Goal: Task Accomplishment & Management: Manage account settings

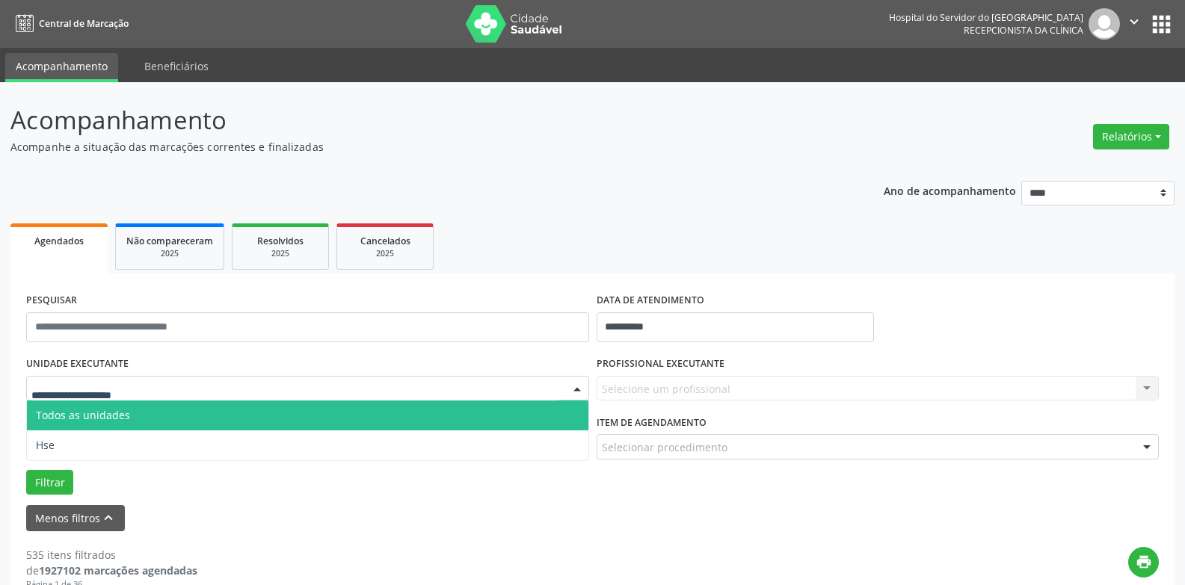
click at [144, 401] on span "Todos as unidades" at bounding box center [307, 416] width 561 height 30
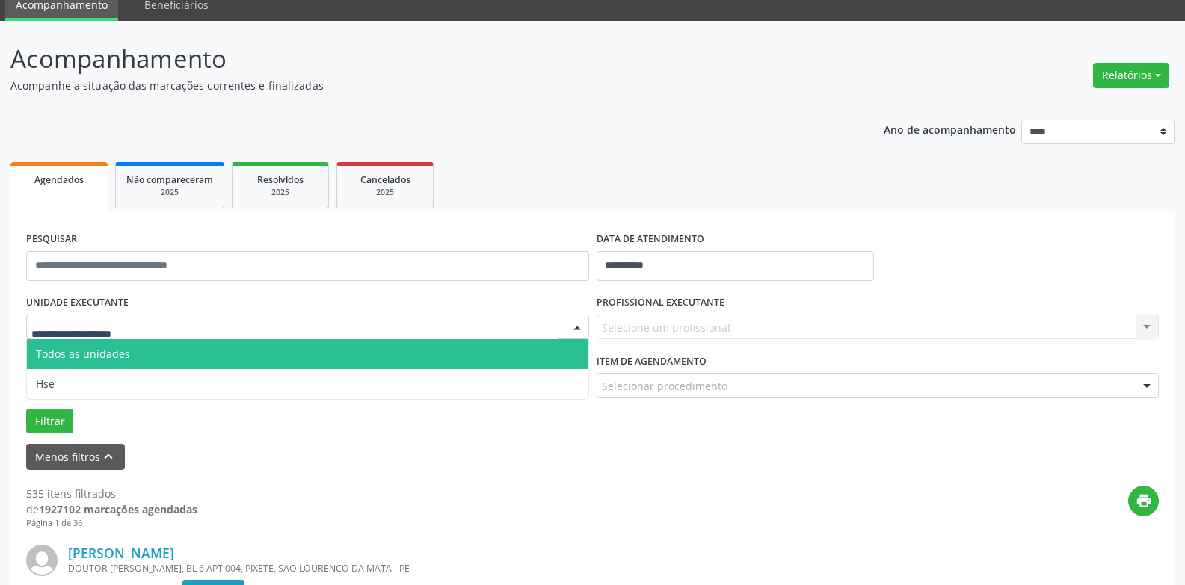
scroll to position [61, 0]
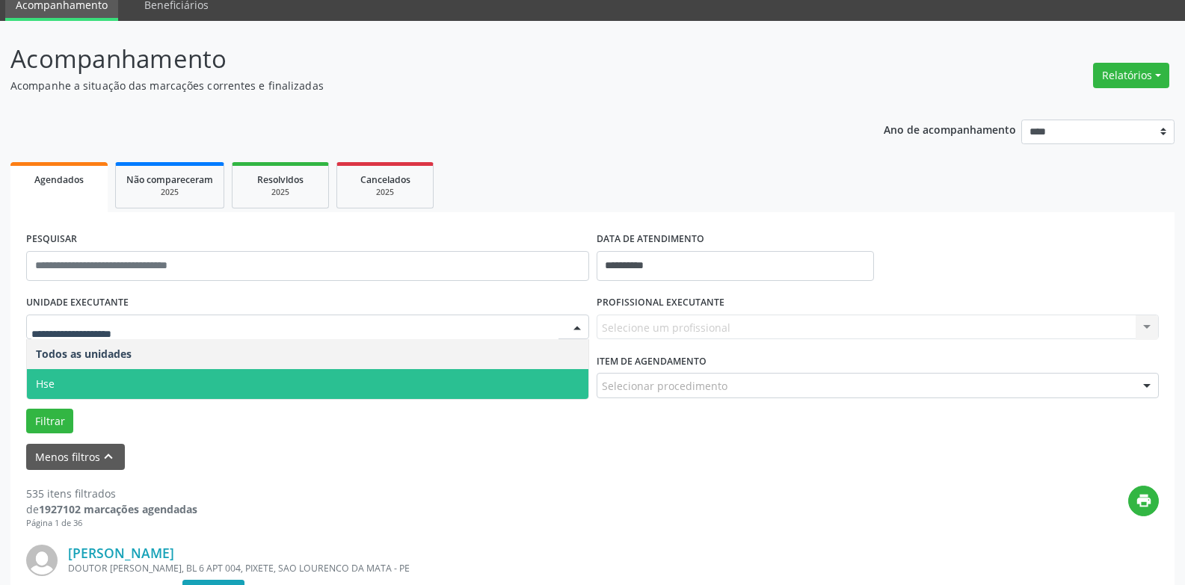
click at [165, 378] on span "Hse" at bounding box center [307, 384] width 561 height 30
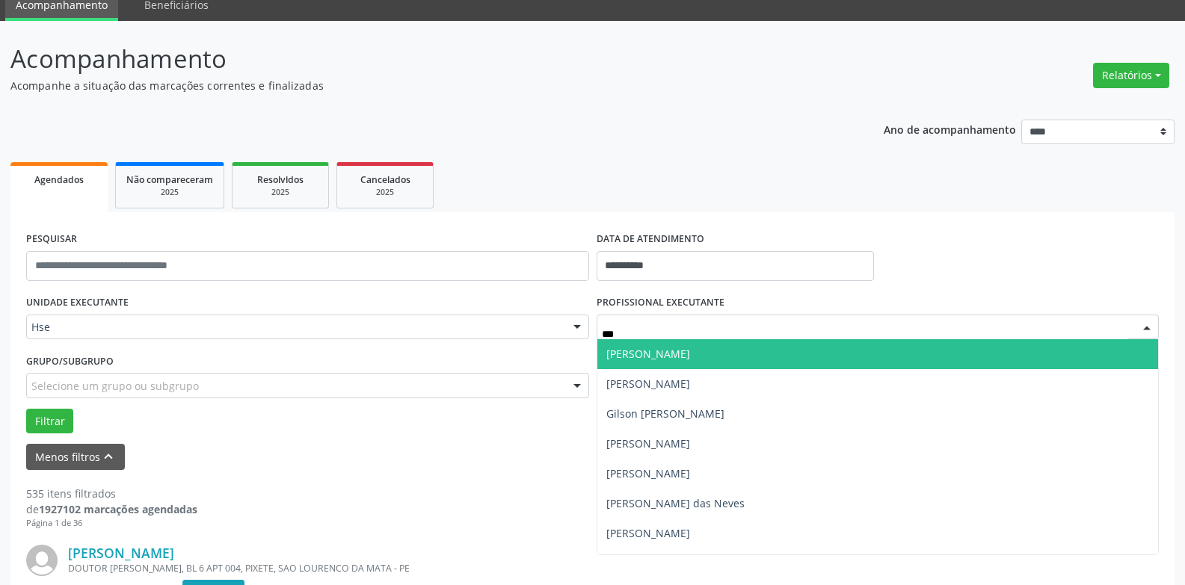
type input "****"
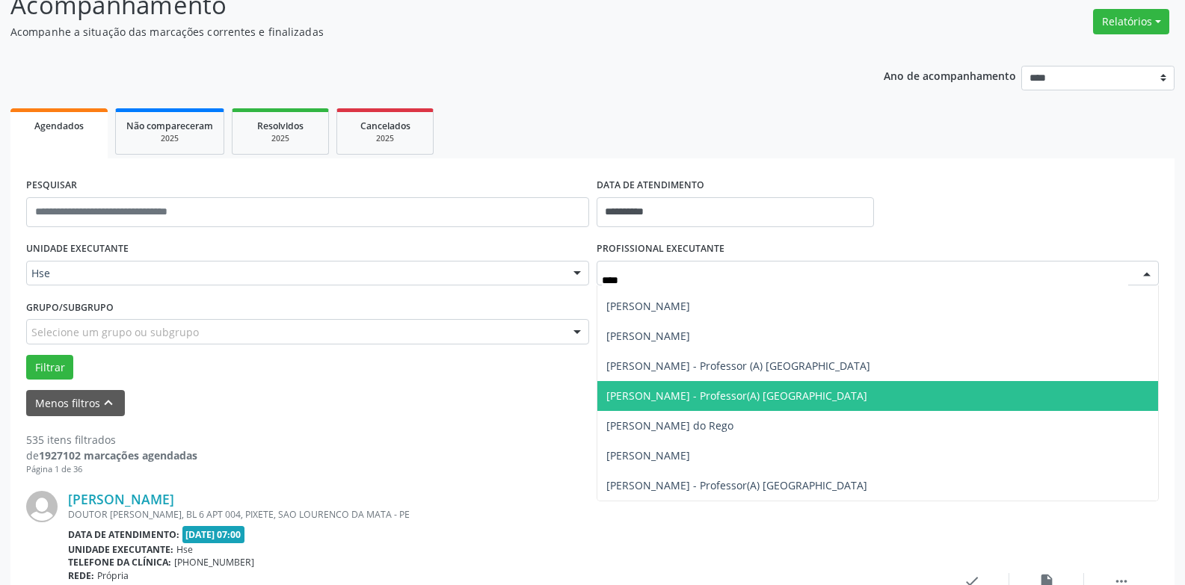
scroll to position [149, 0]
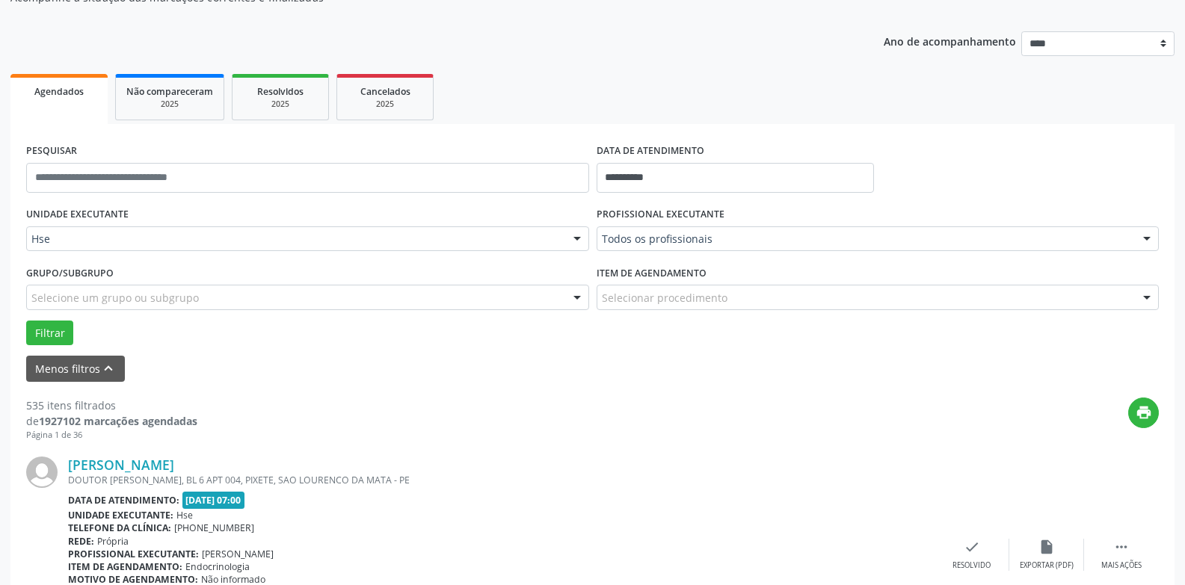
click at [519, 379] on div "Menos filtros keyboard_arrow_up" at bounding box center [592, 369] width 1140 height 26
click at [685, 252] on div "PROFISSIONAL EXECUTANTE Todos os profissionais Todos os profissionais [PERSON_N…" at bounding box center [878, 232] width 570 height 58
click at [1144, 238] on div at bounding box center [1146, 239] width 22 height 25
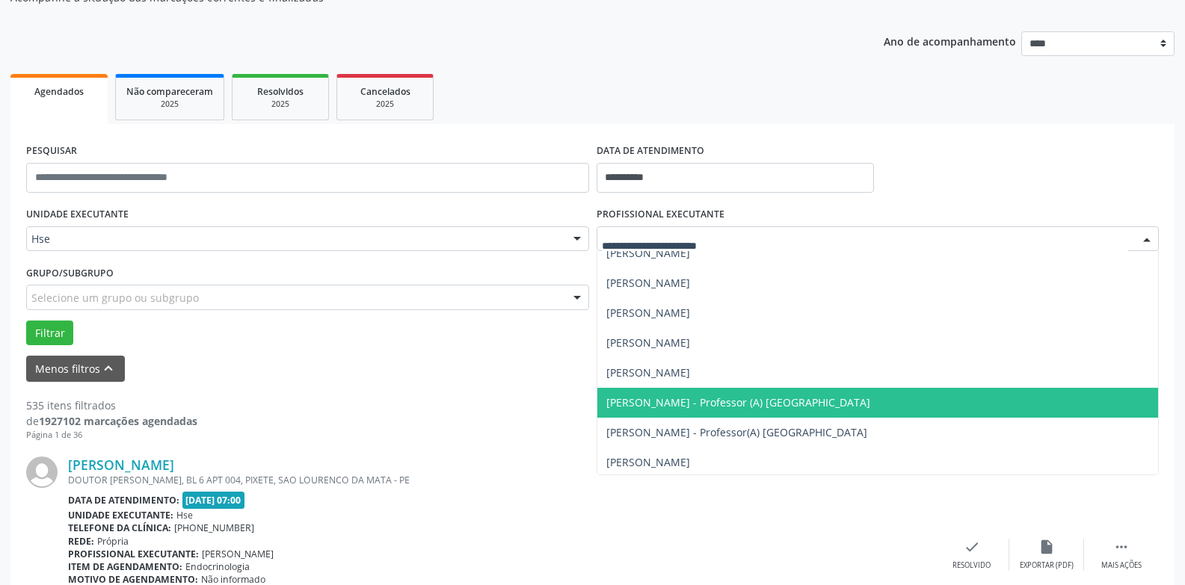
scroll to position [5959, 0]
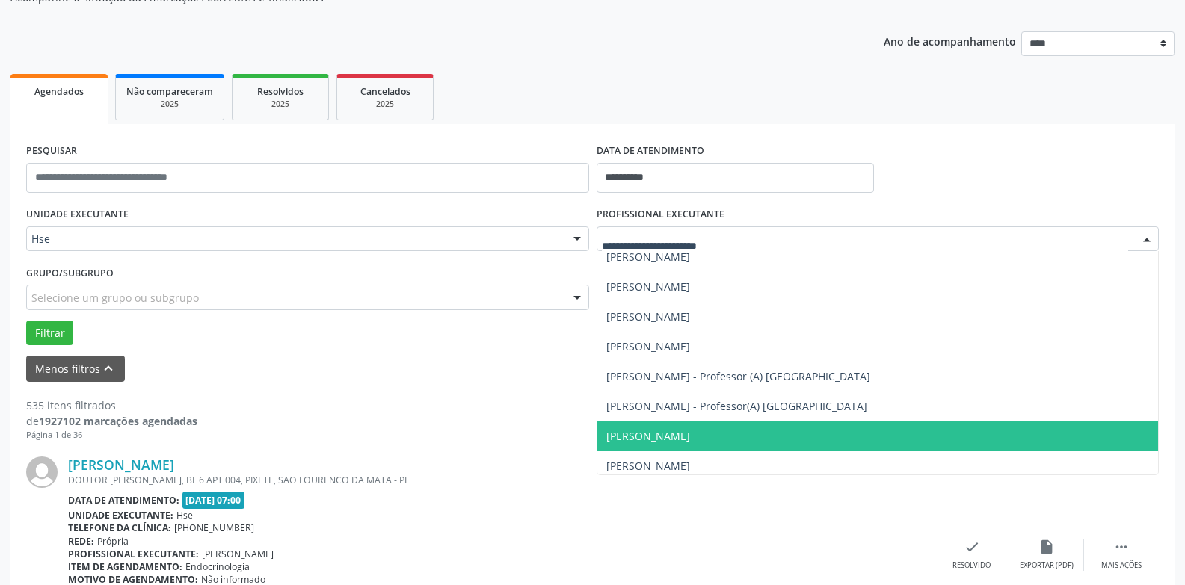
click at [690, 434] on span "[PERSON_NAME]" at bounding box center [648, 436] width 84 height 14
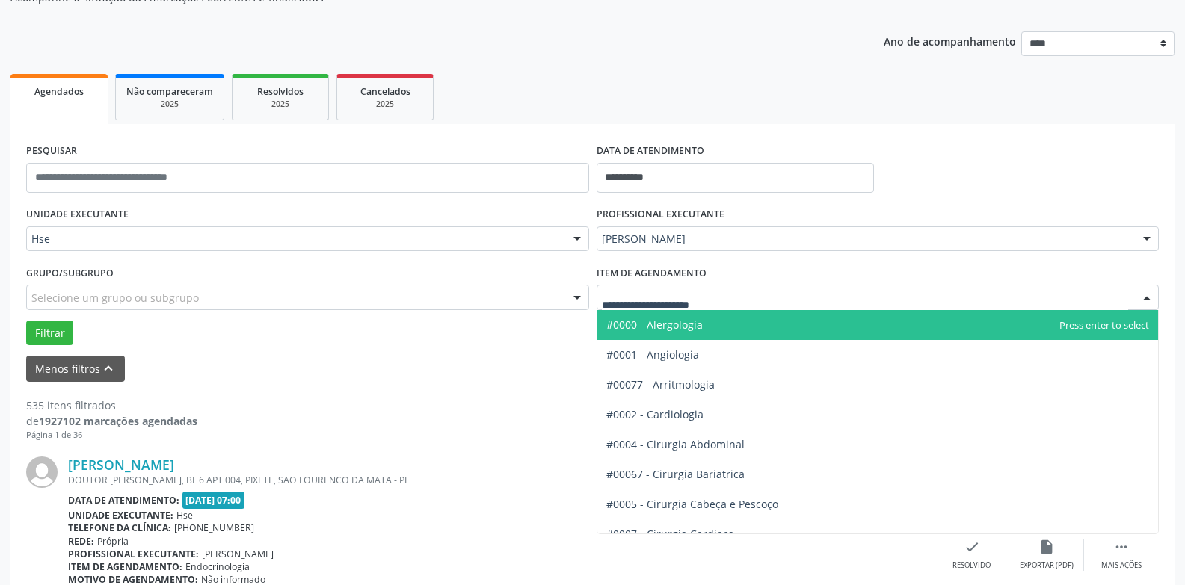
click at [747, 296] on div at bounding box center [878, 297] width 563 height 25
type input "*****"
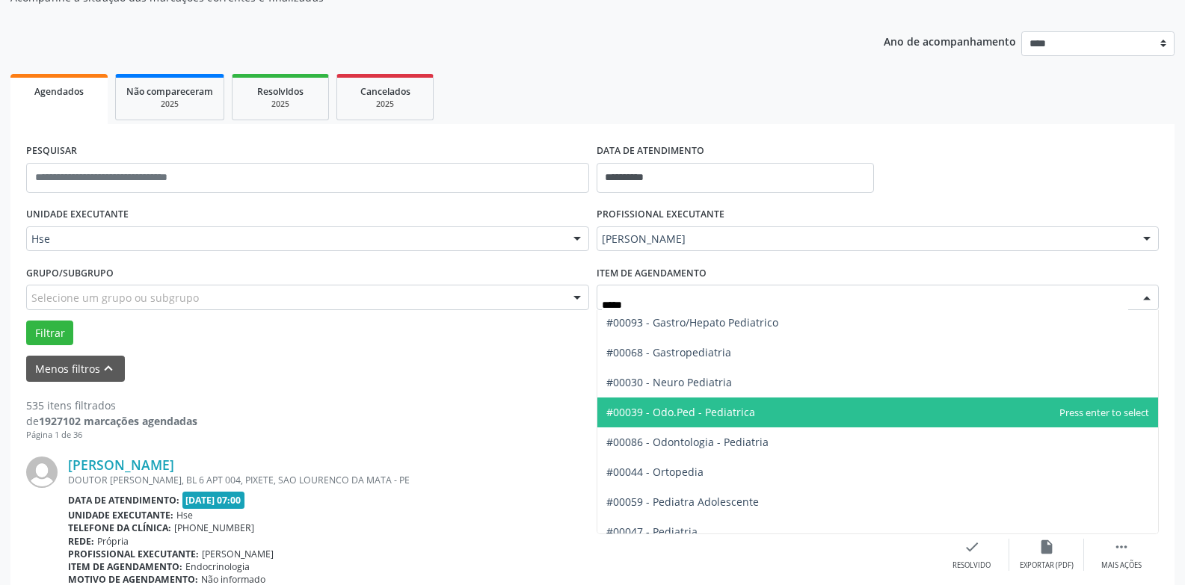
scroll to position [75, 0]
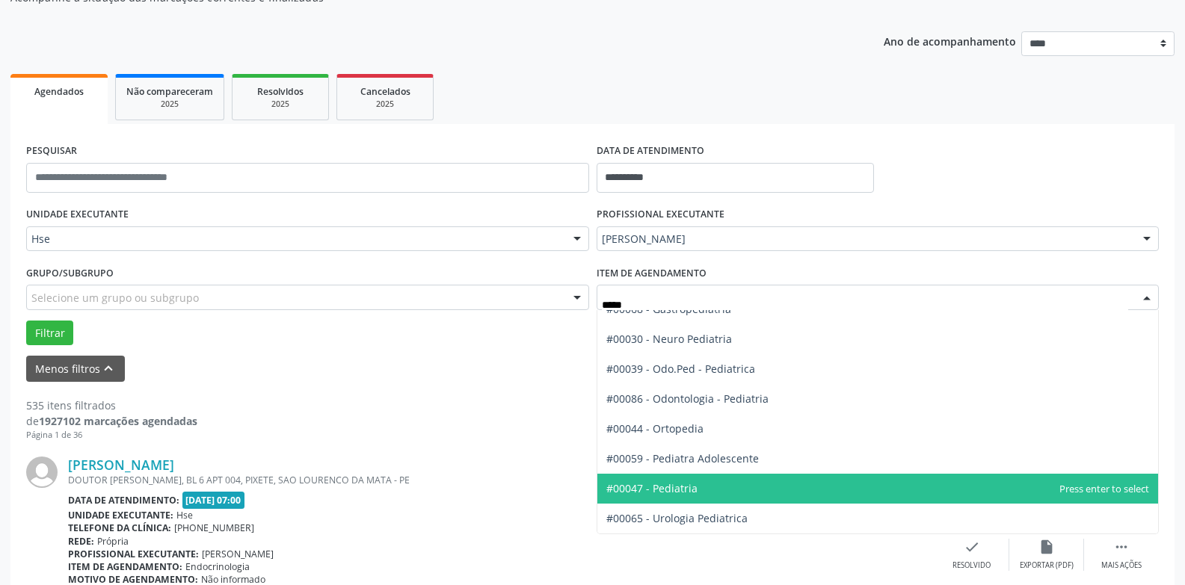
click at [692, 476] on span "#00047 - Pediatria" at bounding box center [877, 489] width 561 height 30
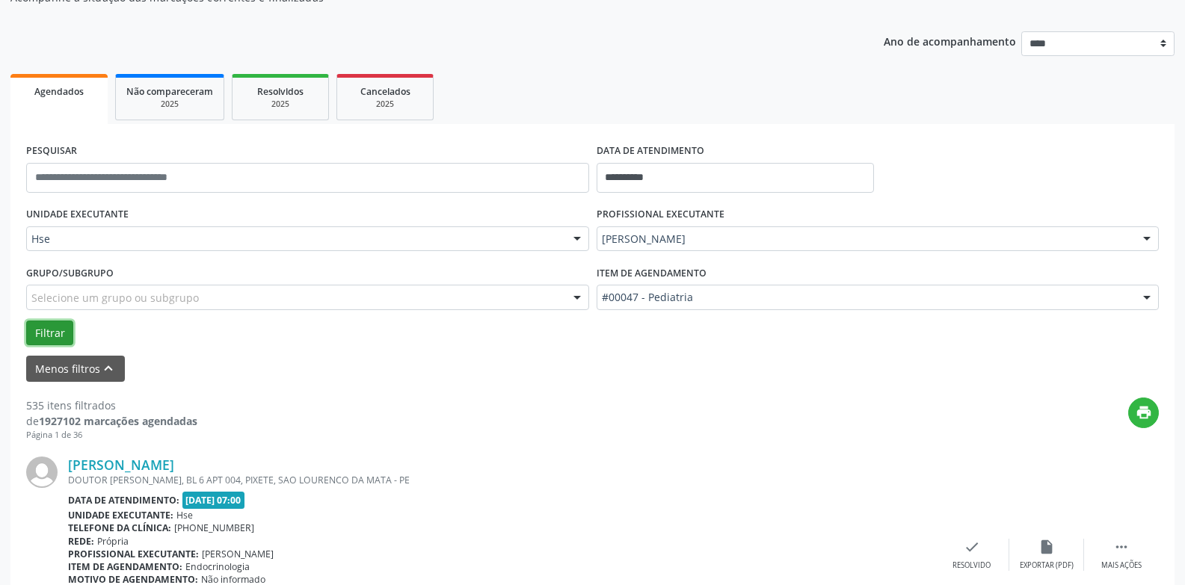
click at [67, 335] on button "Filtrar" at bounding box center [49, 333] width 47 height 25
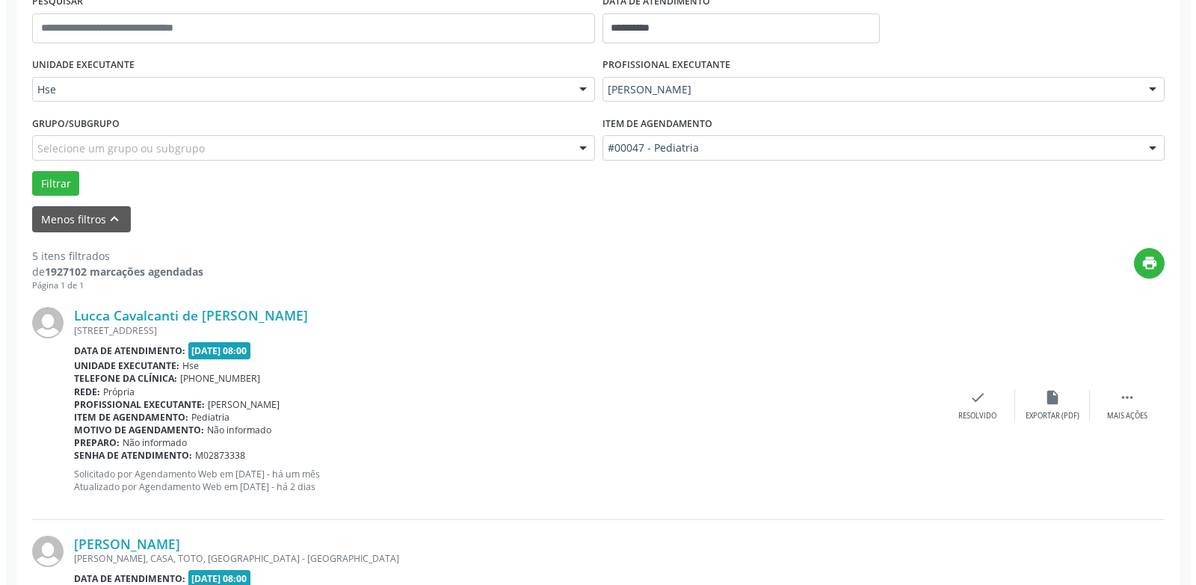
scroll to position [1172, 0]
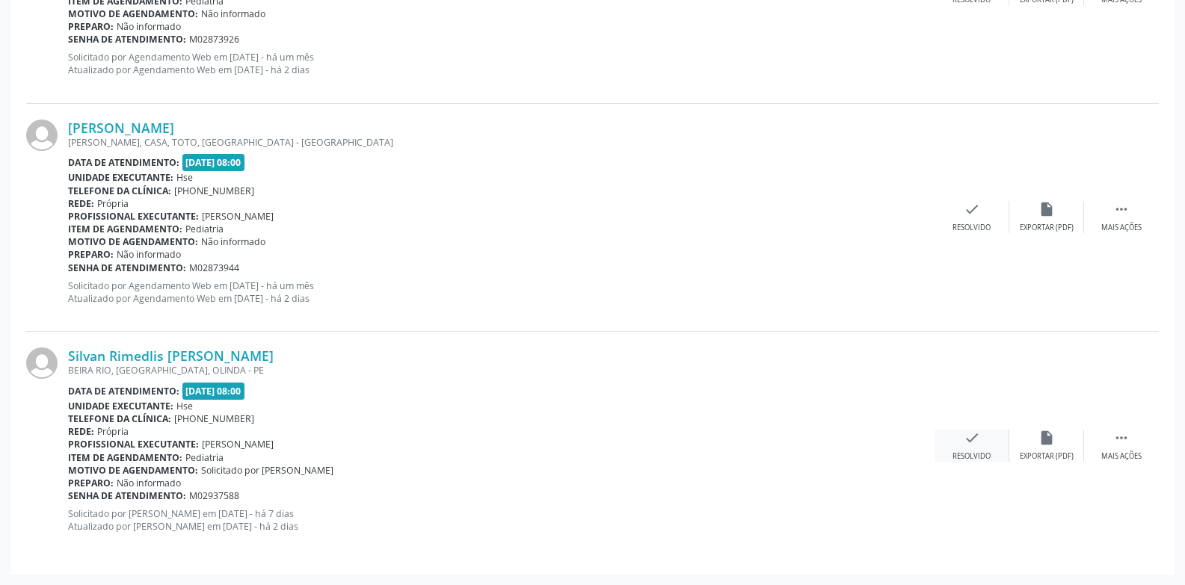
click at [958, 431] on div "check Resolvido" at bounding box center [971, 446] width 75 height 32
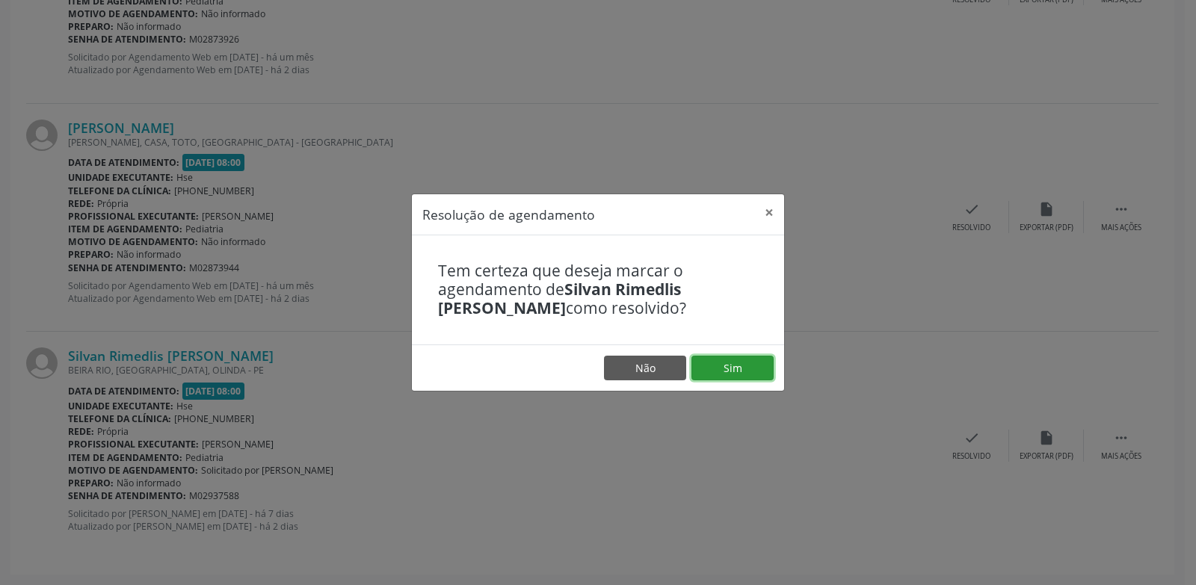
click at [709, 362] on button "Sim" at bounding box center [732, 368] width 82 height 25
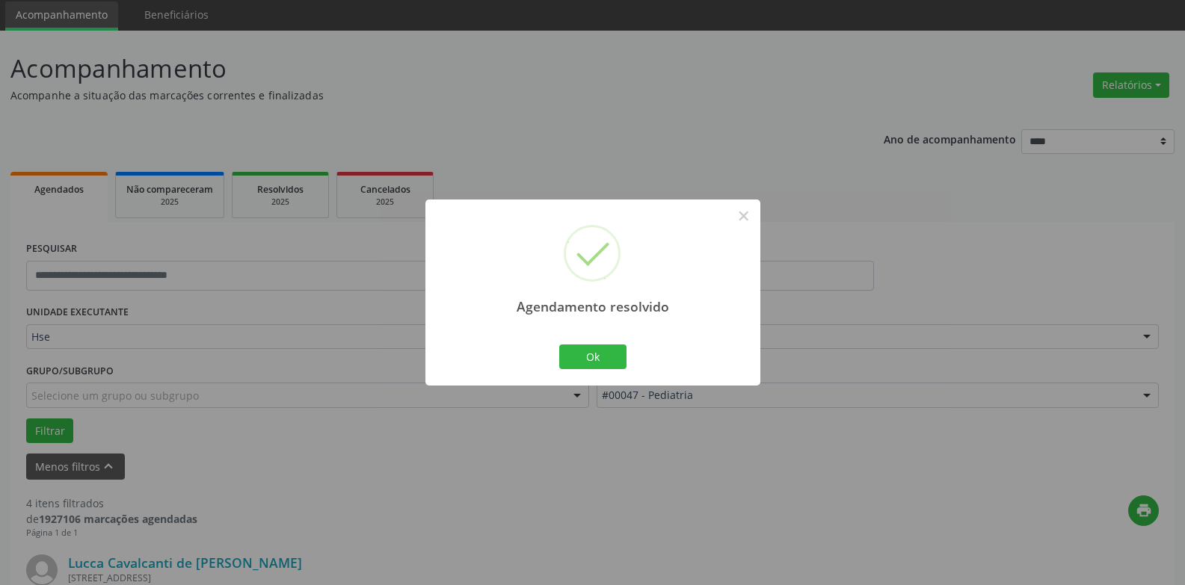
scroll to position [944, 0]
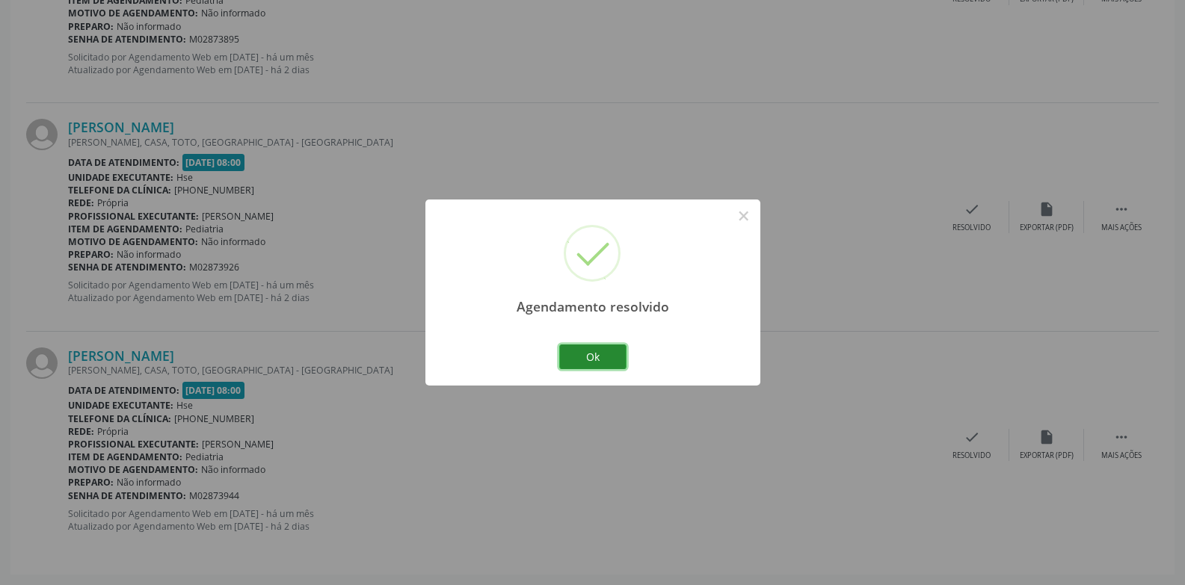
click at [611, 362] on button "Ok" at bounding box center [592, 357] width 67 height 25
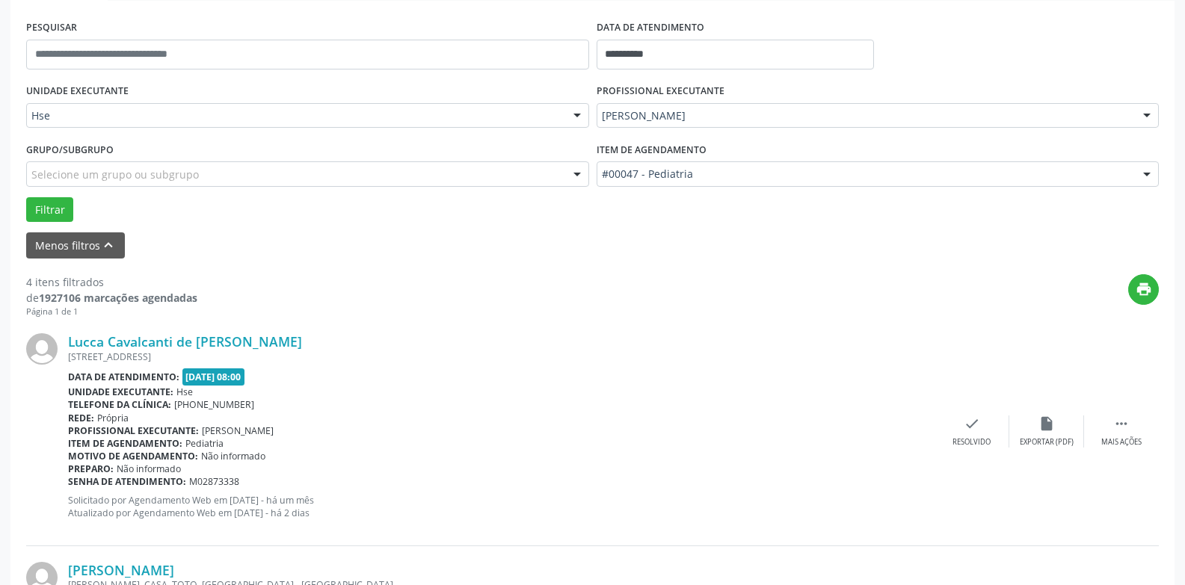
scroll to position [271, 0]
click at [1101, 414] on div "Lucca Cavalcanti de [PERSON_NAME] [STREET_ADDRESS] Data de atendimento: [DATE] …" at bounding box center [592, 433] width 1132 height 228
drag, startPoint x: 1108, startPoint y: 426, endPoint x: 1087, endPoint y: 427, distance: 20.9
click at [1109, 426] on div " Mais ações" at bounding box center [1121, 433] width 75 height 32
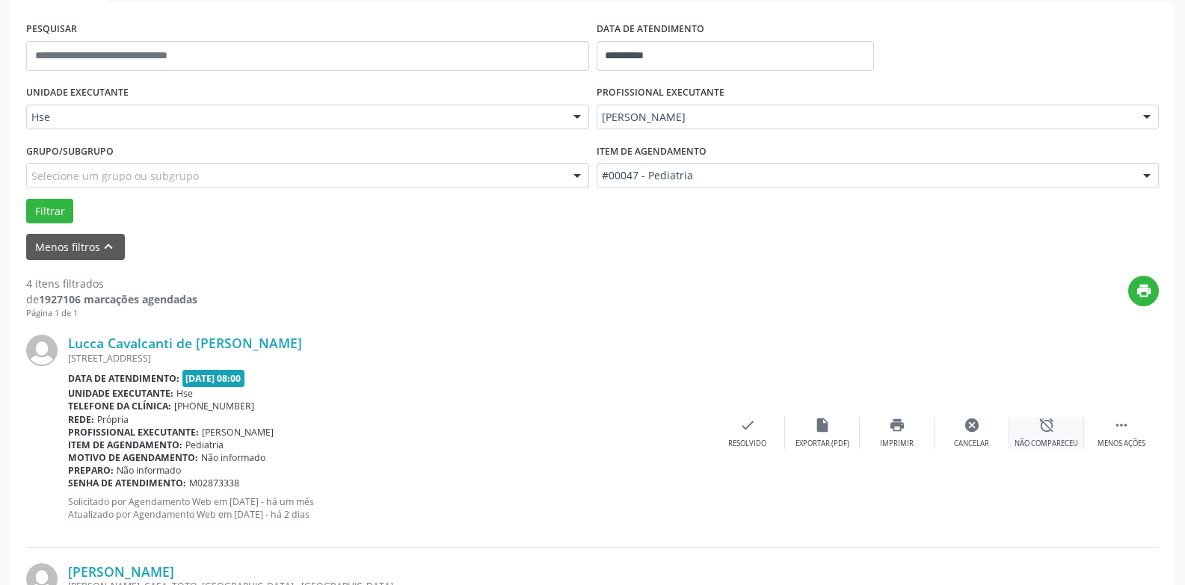
click at [1032, 431] on div "alarm_off Não compareceu" at bounding box center [1046, 433] width 75 height 32
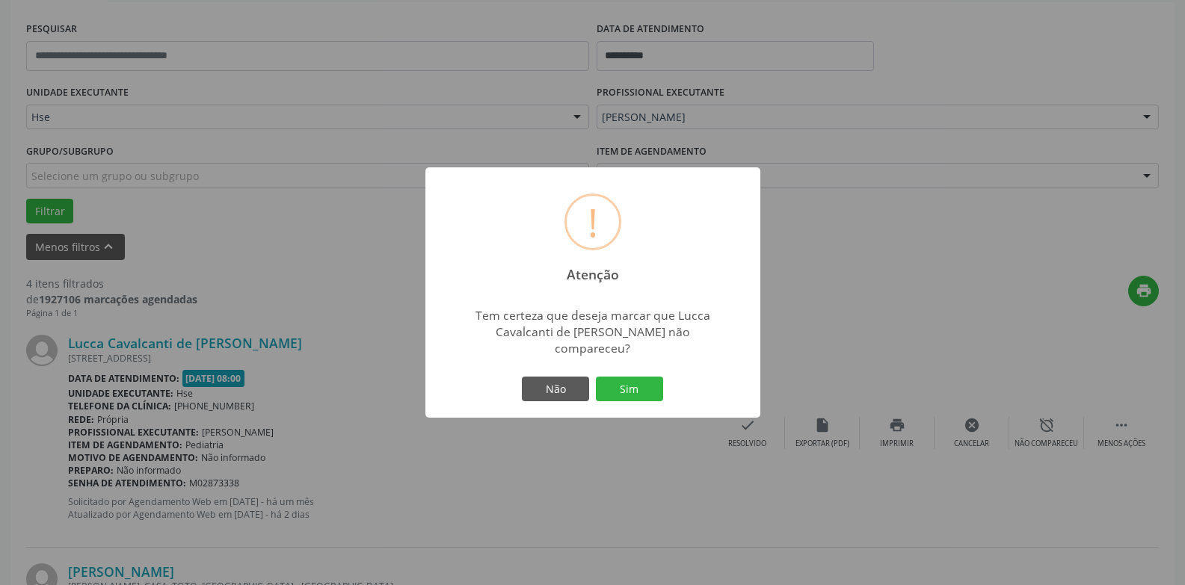
drag, startPoint x: 643, startPoint y: 377, endPoint x: 784, endPoint y: 383, distance: 141.4
click at [641, 377] on button "Sim" at bounding box center [629, 389] width 67 height 25
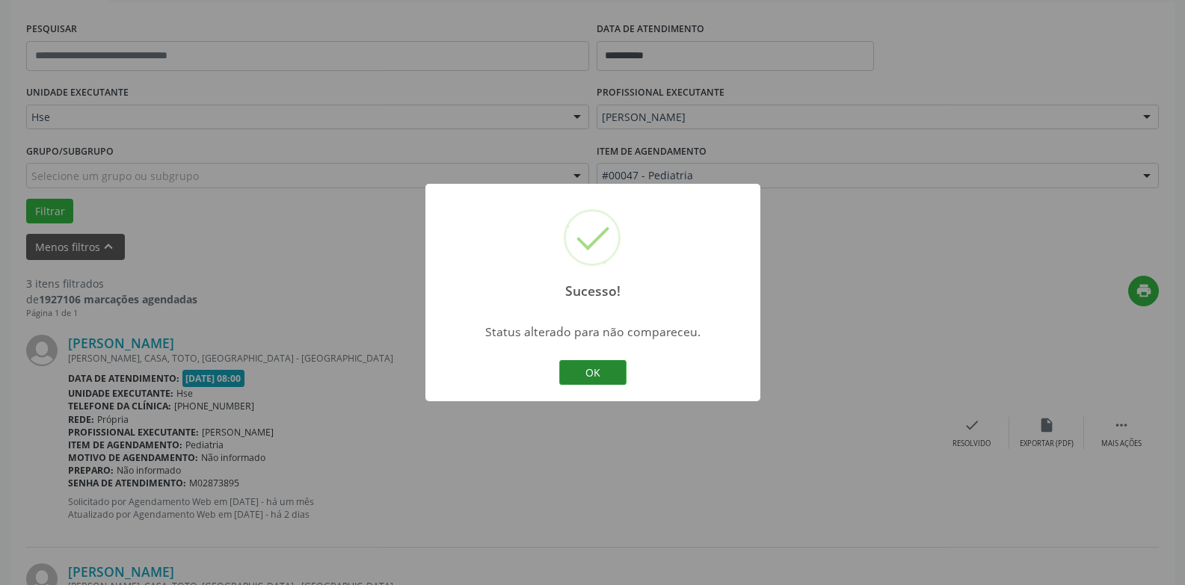
click at [591, 373] on button "OK" at bounding box center [592, 372] width 67 height 25
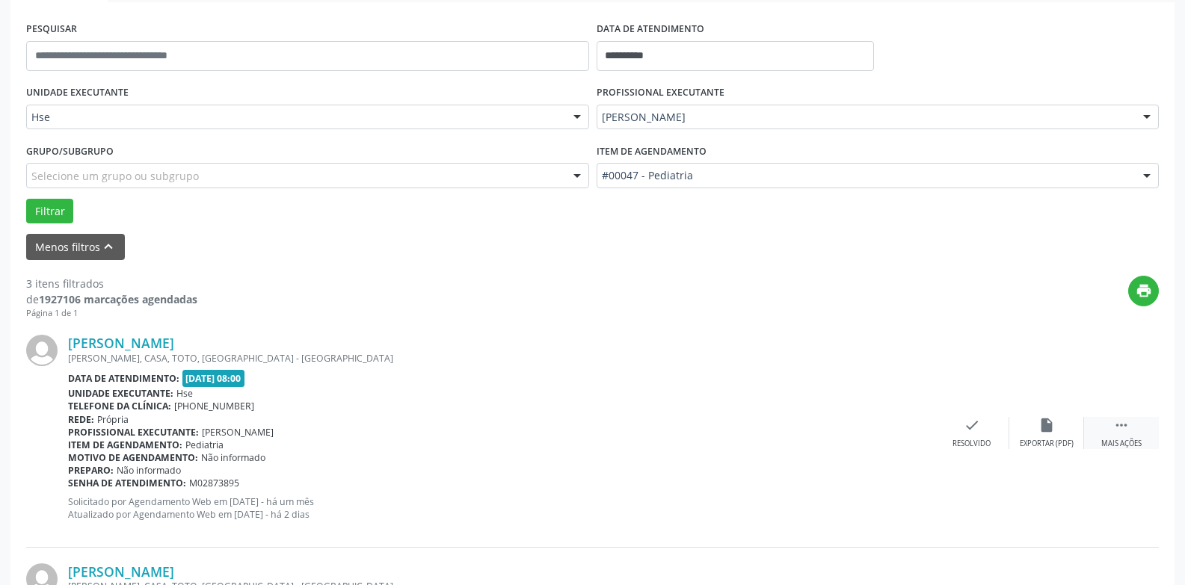
click at [1110, 428] on div " Mais ações" at bounding box center [1121, 433] width 75 height 32
click at [1028, 437] on div "alarm_off Não compareceu" at bounding box center [1046, 433] width 75 height 32
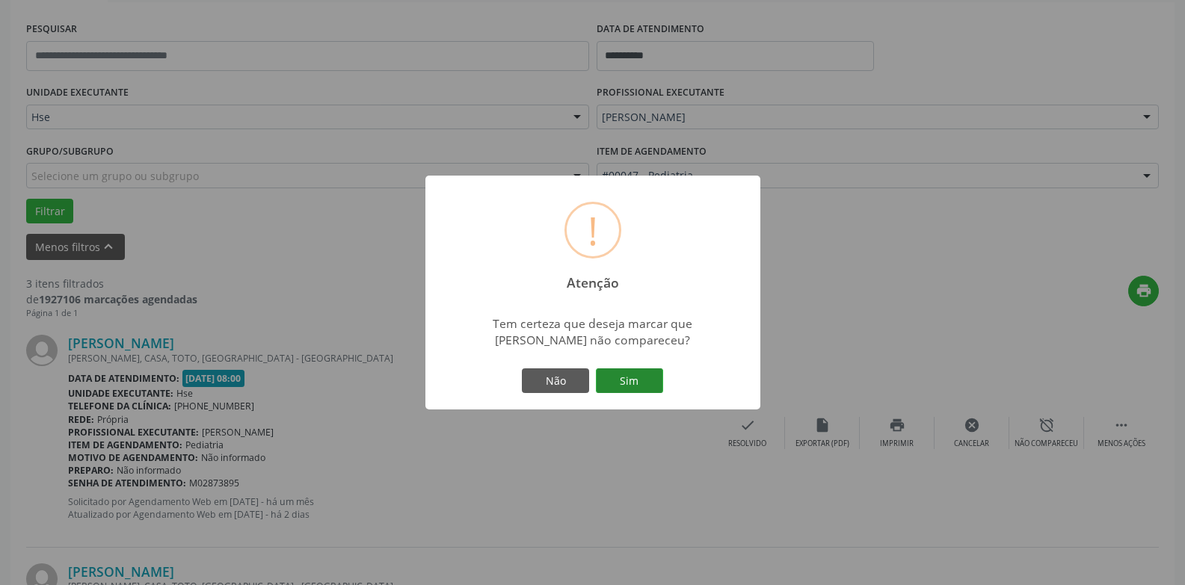
click at [648, 379] on button "Sim" at bounding box center [629, 381] width 67 height 25
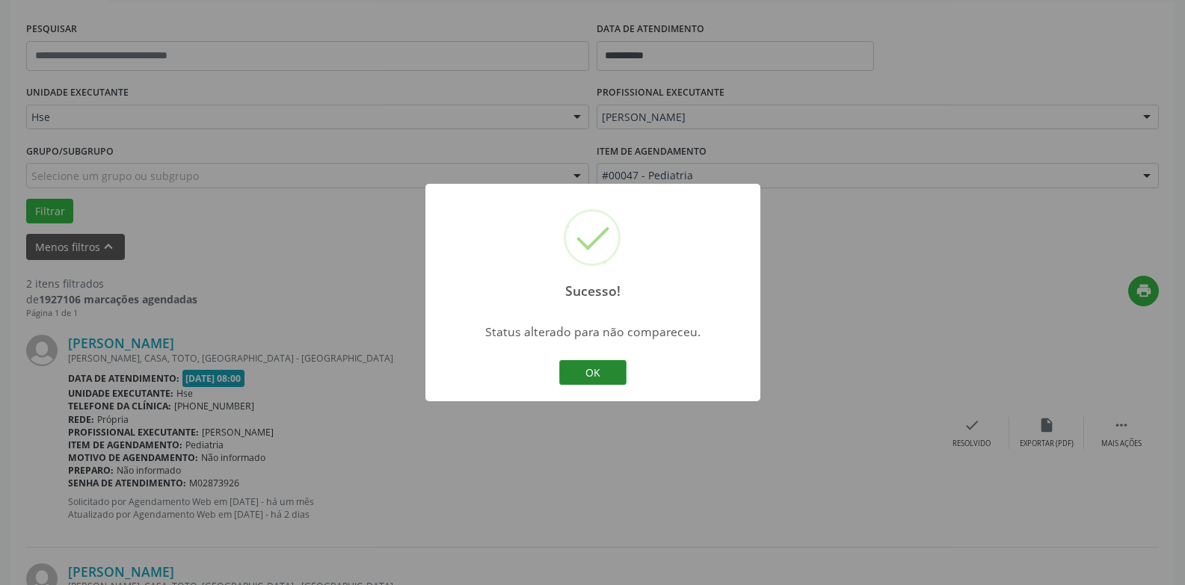
click at [595, 374] on button "OK" at bounding box center [592, 372] width 67 height 25
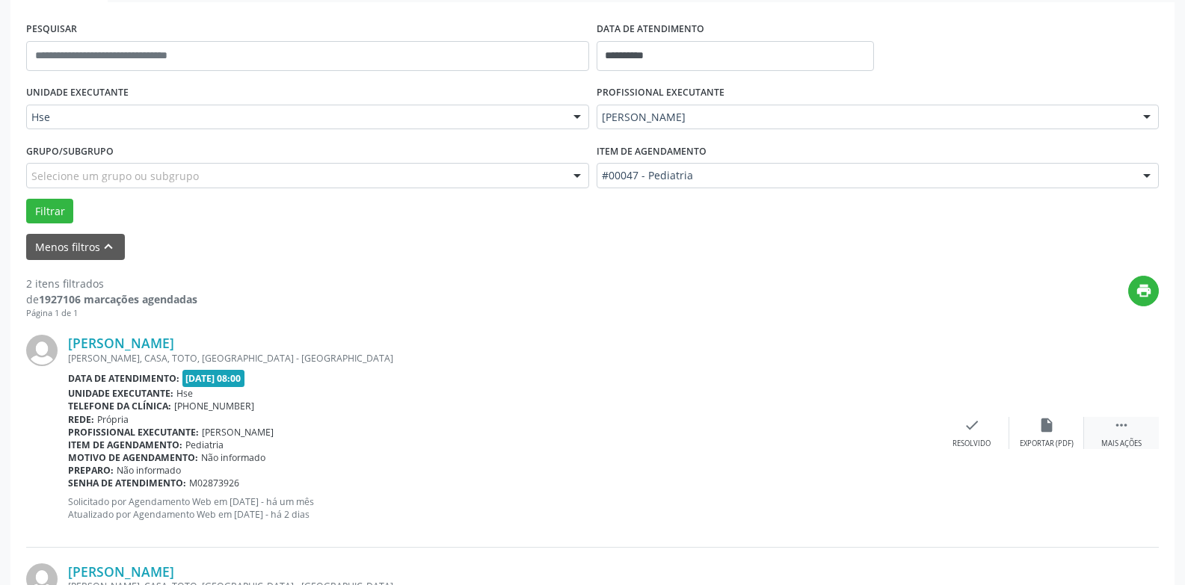
click at [1109, 420] on div " Mais ações" at bounding box center [1121, 433] width 75 height 32
click at [949, 425] on div "cancel Cancelar" at bounding box center [971, 433] width 75 height 32
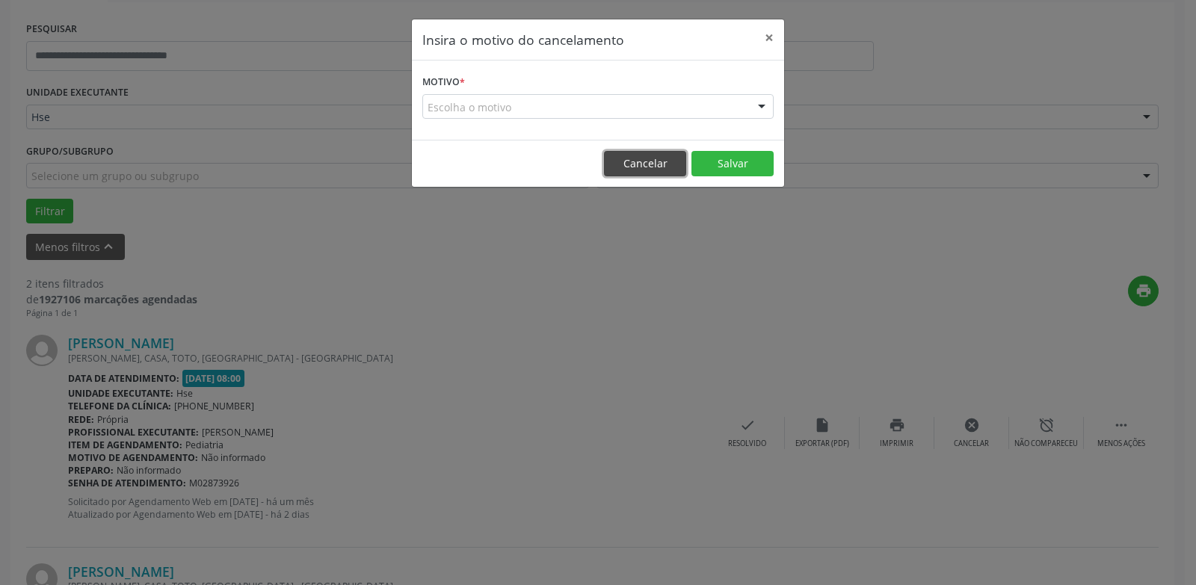
click at [651, 157] on button "Cancelar" at bounding box center [645, 163] width 82 height 25
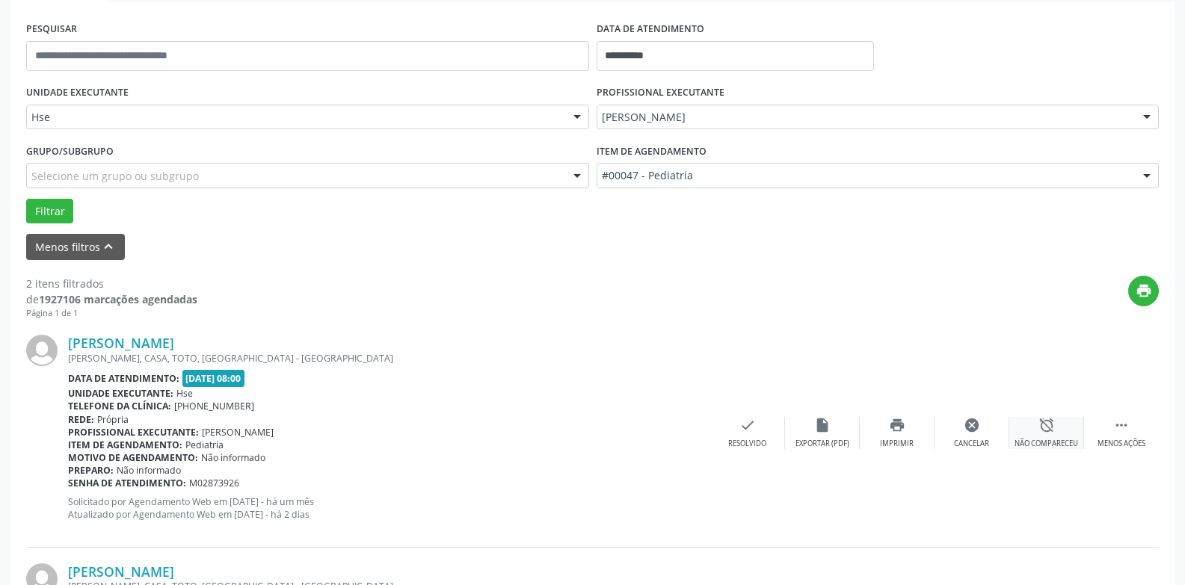
click at [1072, 427] on div "alarm_off Não compareceu" at bounding box center [1046, 433] width 75 height 32
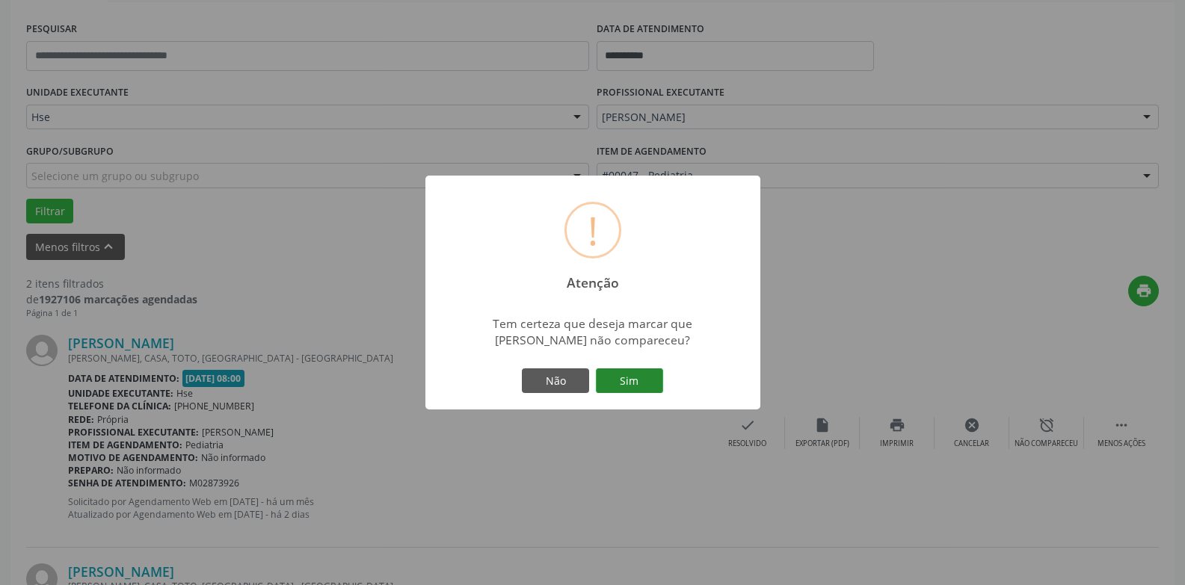
click at [659, 387] on button "Sim" at bounding box center [629, 381] width 67 height 25
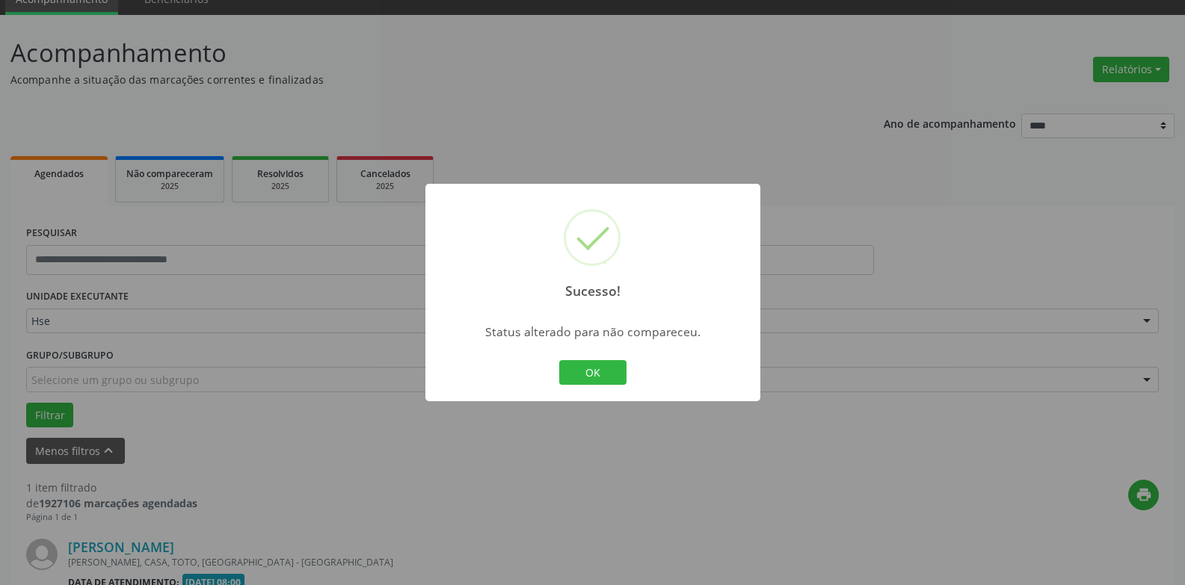
scroll to position [259, 0]
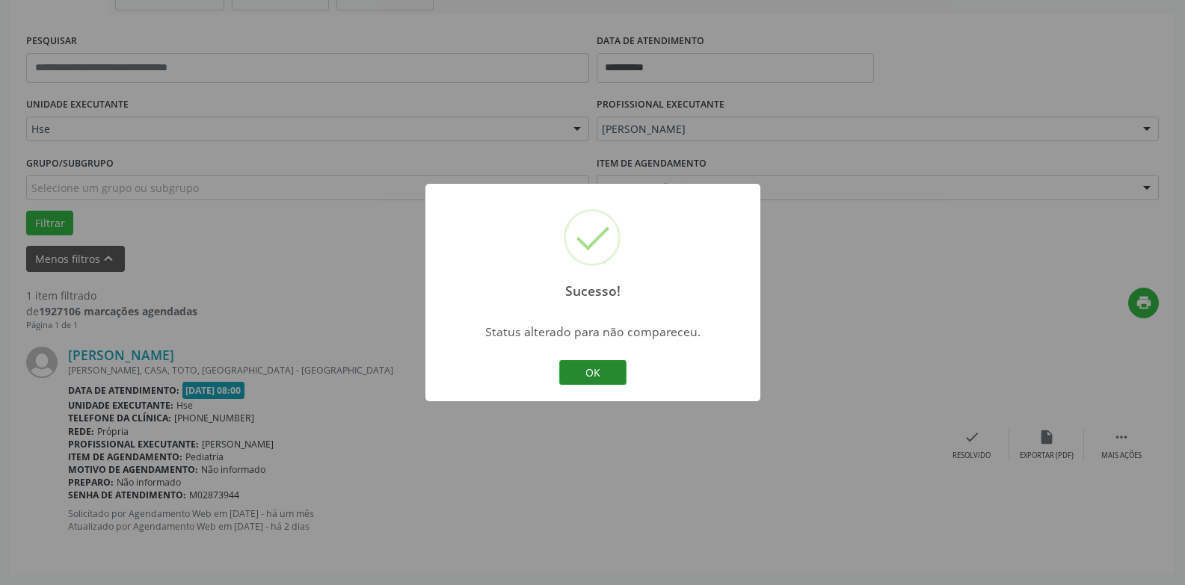
click at [620, 369] on button "OK" at bounding box center [592, 372] width 67 height 25
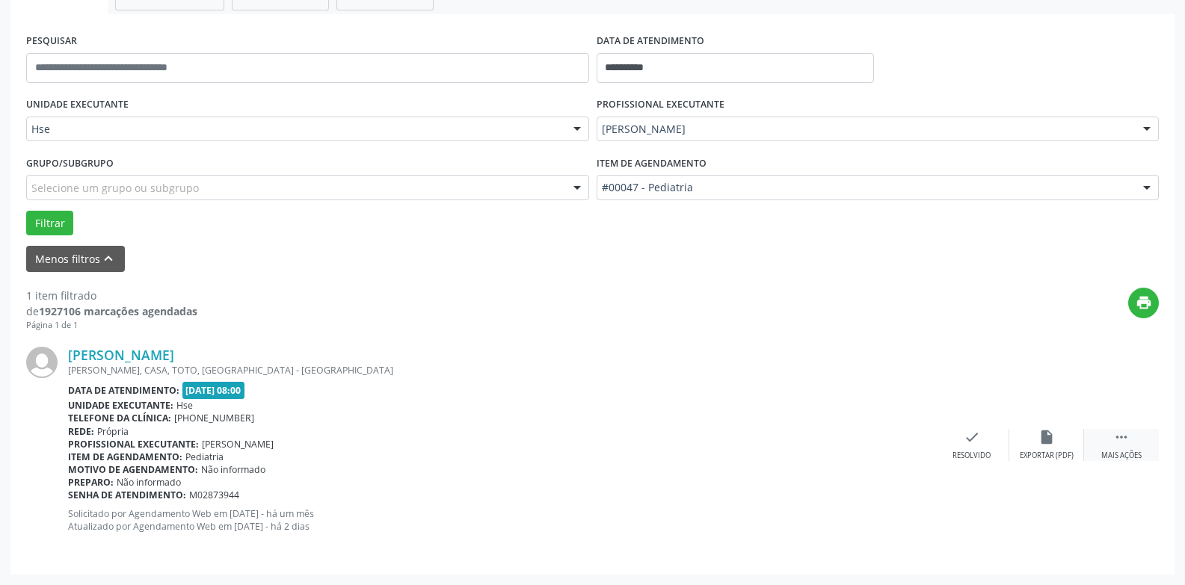
drag, startPoint x: 1148, startPoint y: 453, endPoint x: 1096, endPoint y: 454, distance: 52.3
click at [1148, 454] on div " Mais ações" at bounding box center [1121, 445] width 75 height 32
click at [1041, 437] on icon "alarm_off" at bounding box center [1046, 437] width 16 height 16
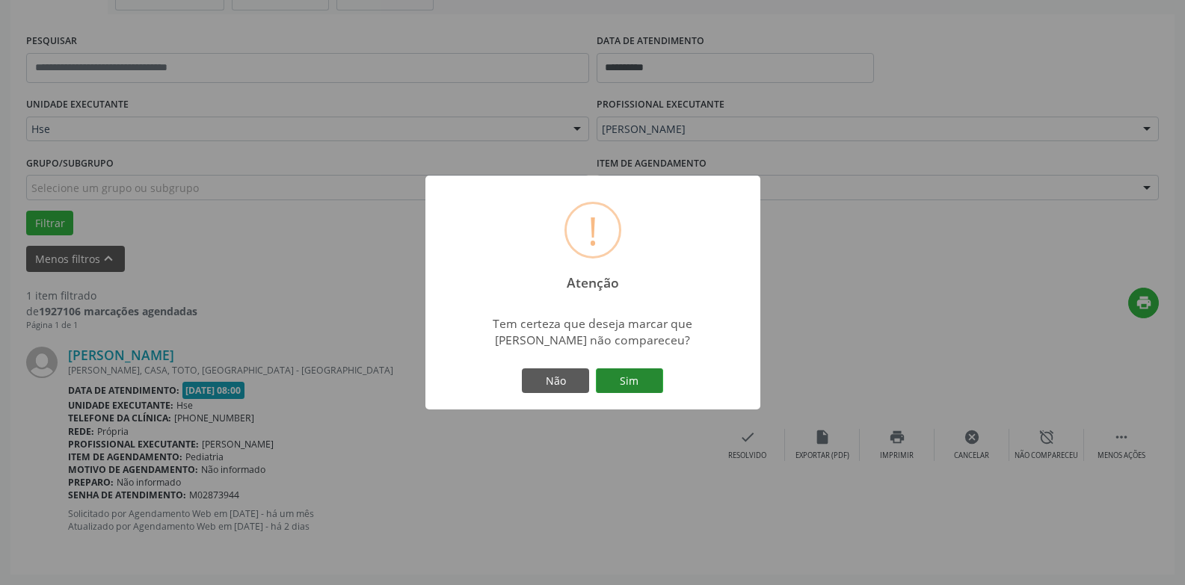
click at [657, 380] on button "Sim" at bounding box center [629, 381] width 67 height 25
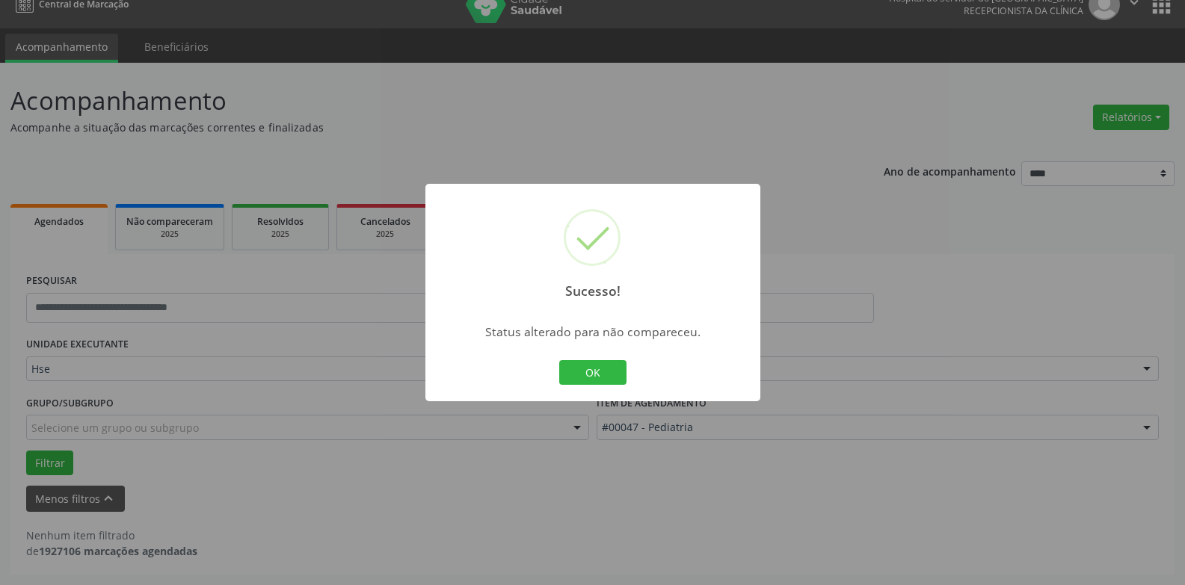
scroll to position [19, 0]
click at [608, 376] on button "OK" at bounding box center [592, 372] width 67 height 25
